Goal: Check status: Check status

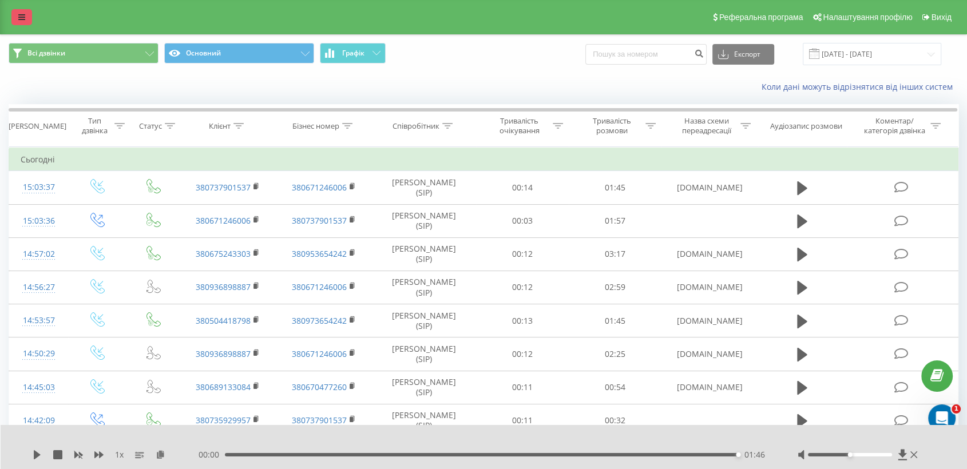
click at [22, 23] on link at bounding box center [21, 17] width 21 height 16
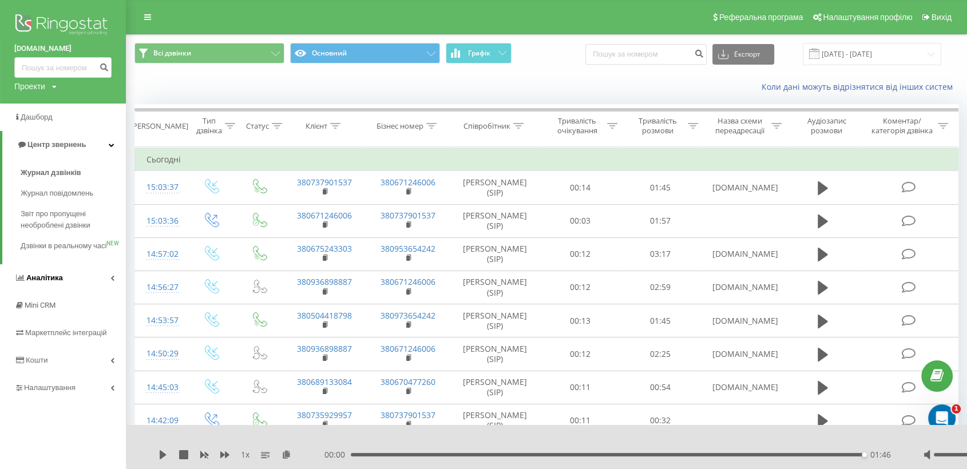
click at [59, 282] on span "Аналiтика" at bounding box center [44, 277] width 37 height 9
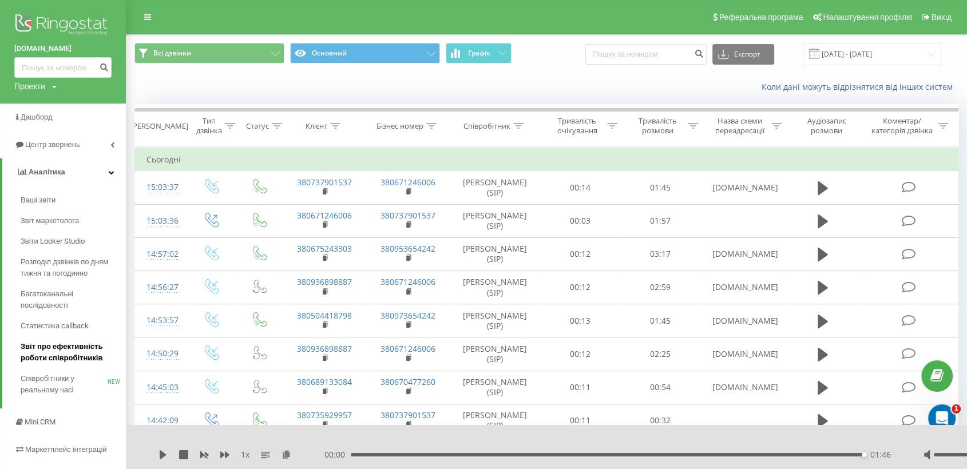
click at [76, 358] on span "Звіт про ефективність роботи співробітників" at bounding box center [71, 352] width 100 height 23
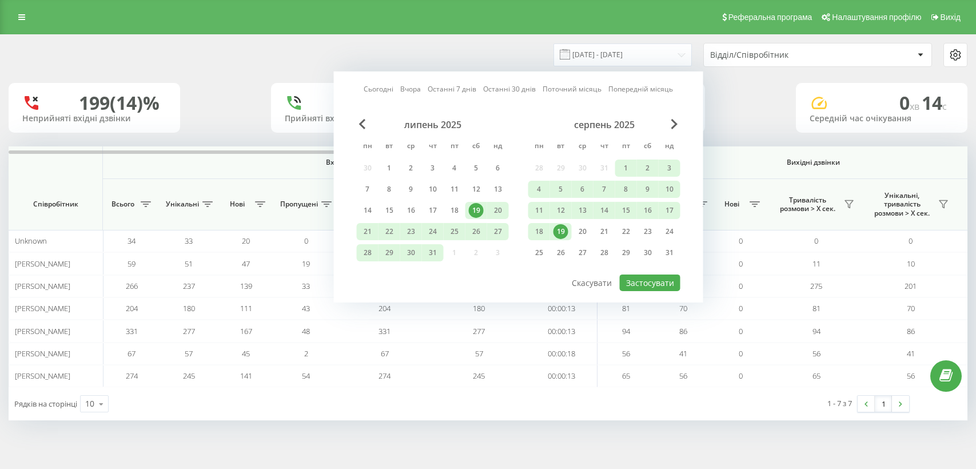
click at [559, 225] on div "19" at bounding box center [561, 231] width 15 height 15
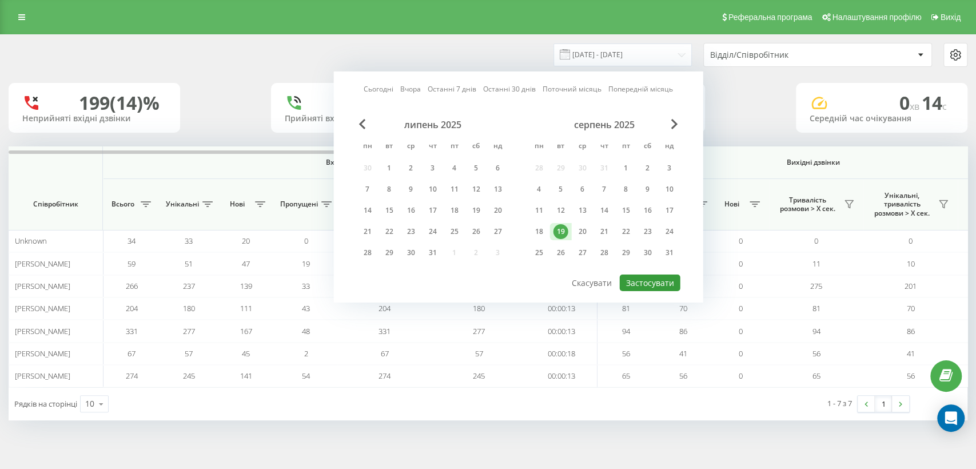
click at [640, 276] on button "Застосувати" at bounding box center [650, 283] width 61 height 17
type input "19.08.2025 - 19.08.2025"
